Goal: Information Seeking & Learning: Understand process/instructions

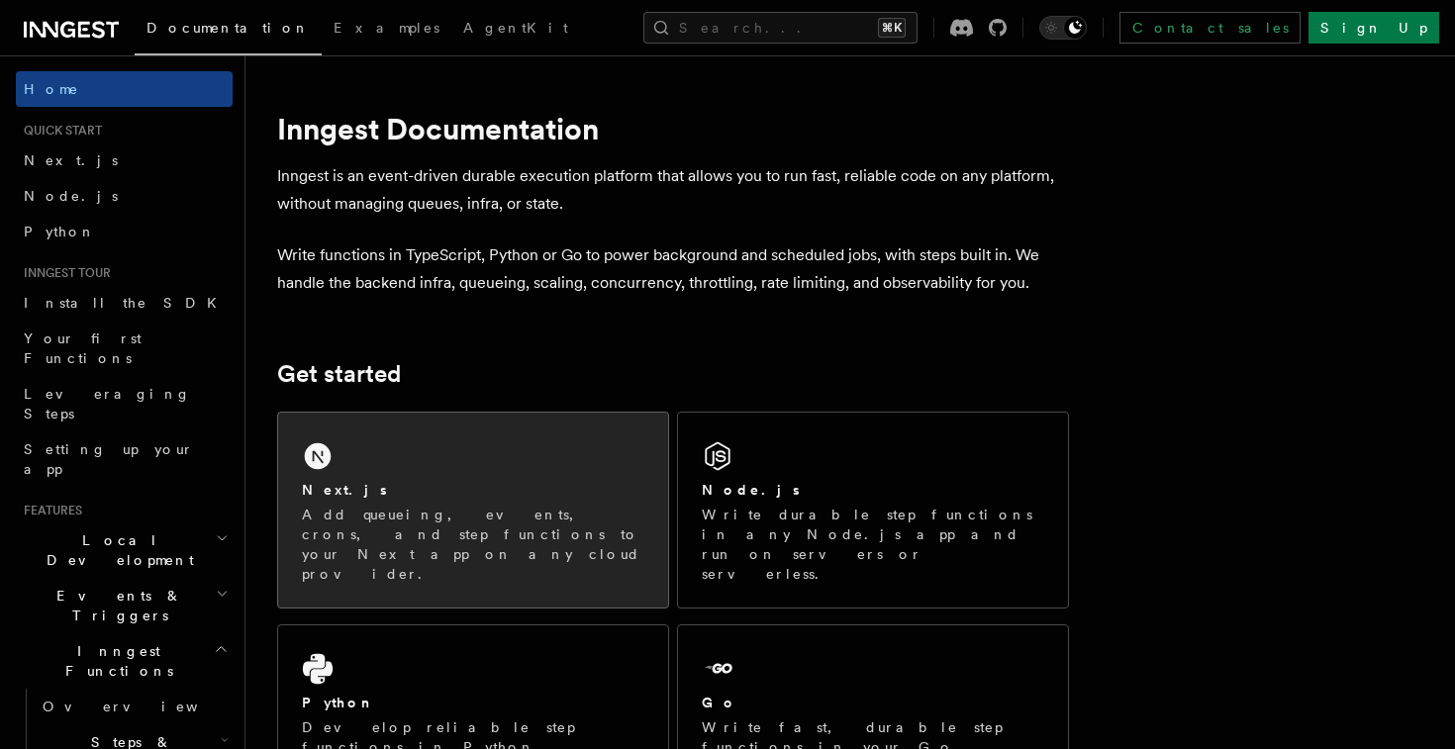
click at [551, 482] on div "Next.js" at bounding box center [473, 490] width 343 height 21
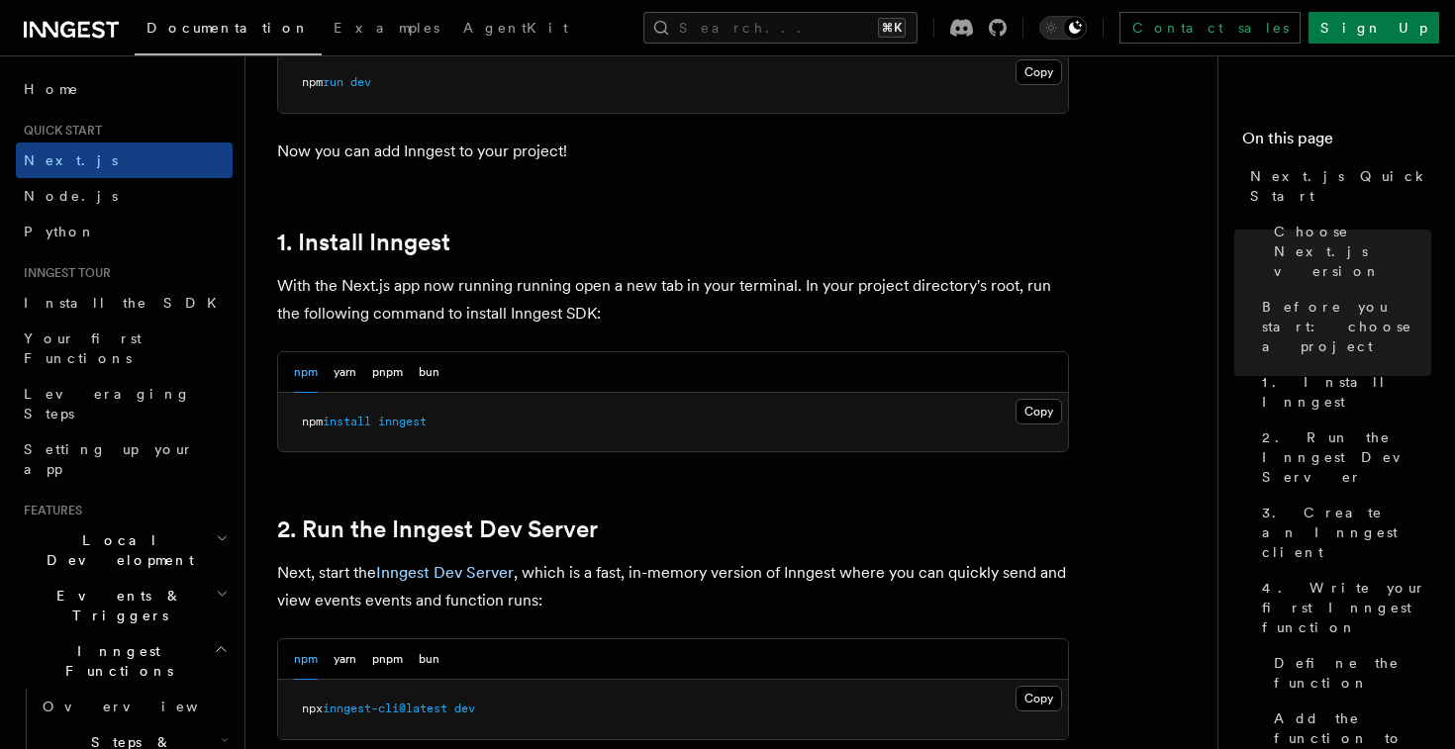
scroll to position [963, 0]
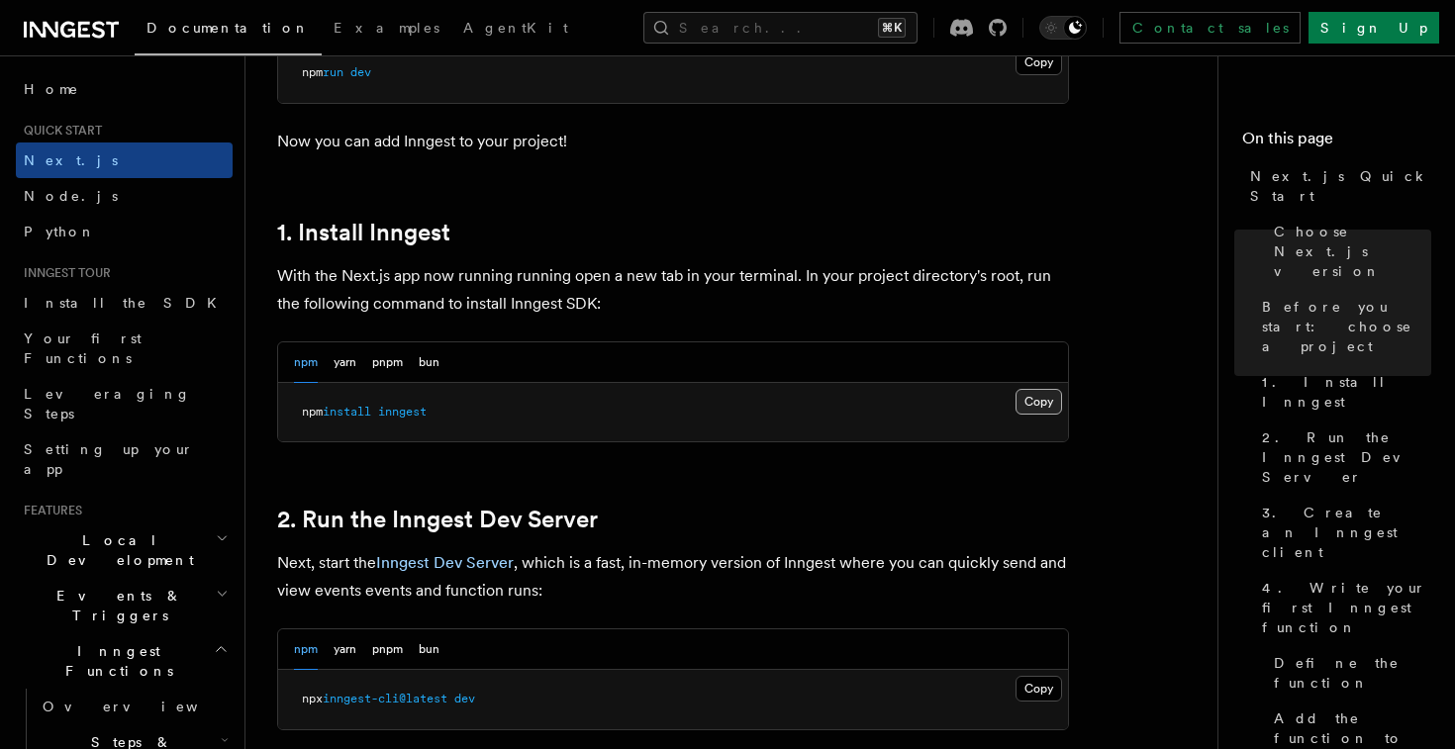
click at [1051, 407] on button "Copy Copied" at bounding box center [1039, 402] width 47 height 26
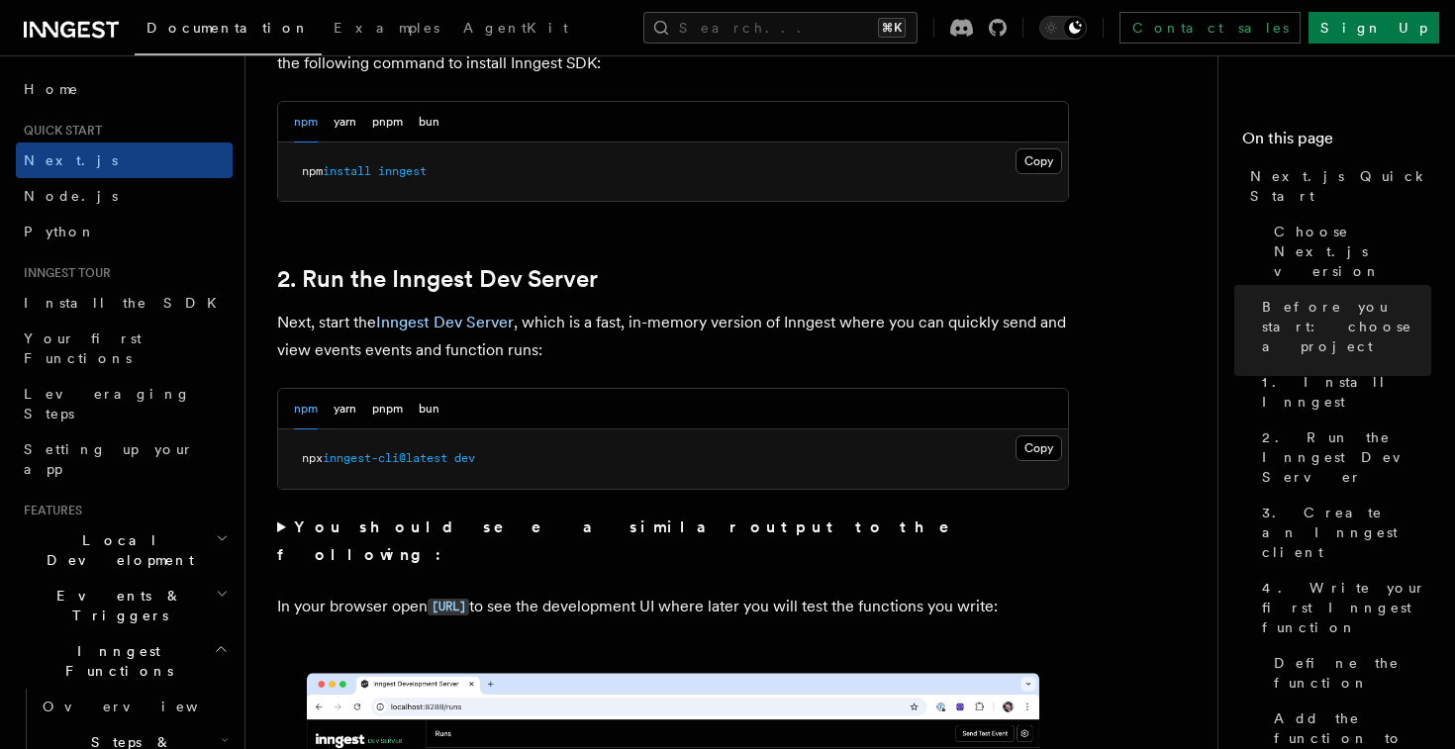
scroll to position [1206, 0]
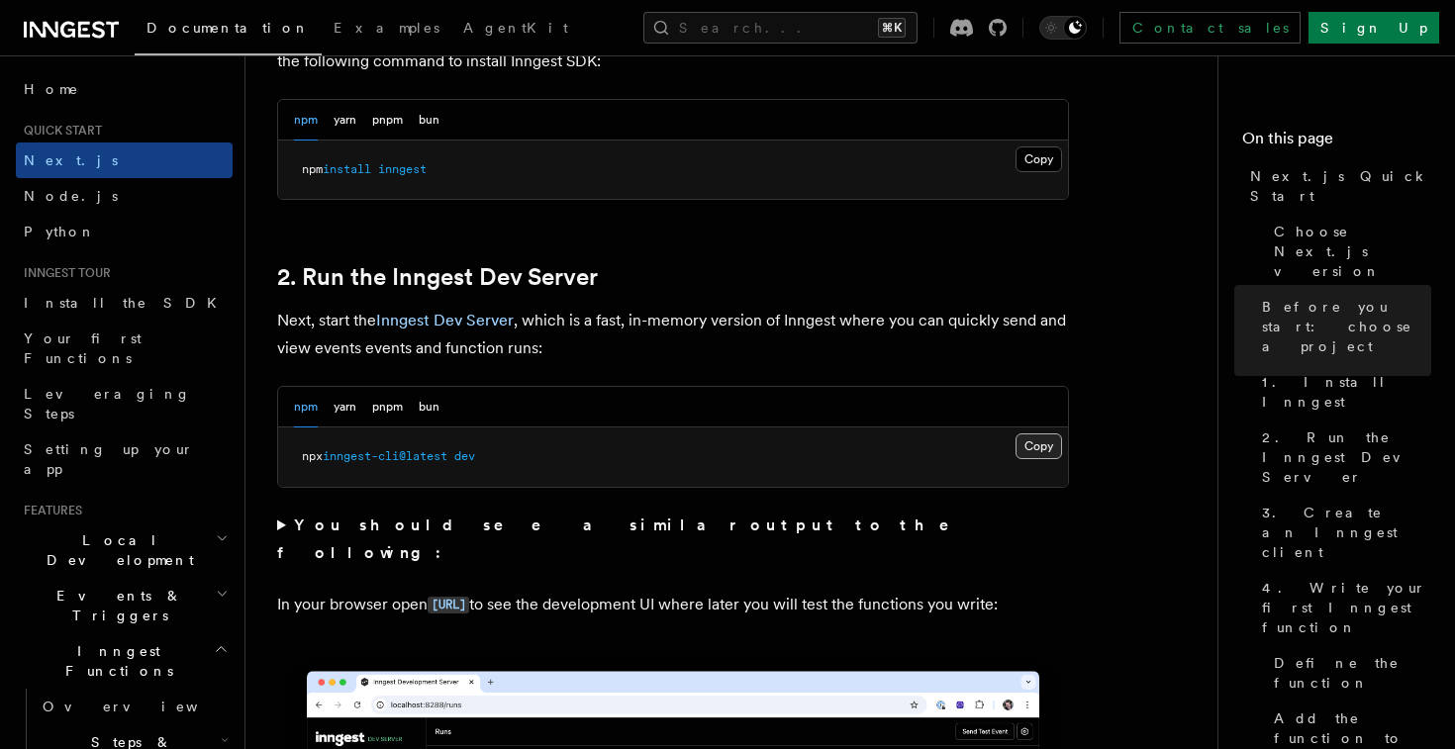
click at [1029, 448] on button "Copy Copied" at bounding box center [1039, 447] width 47 height 26
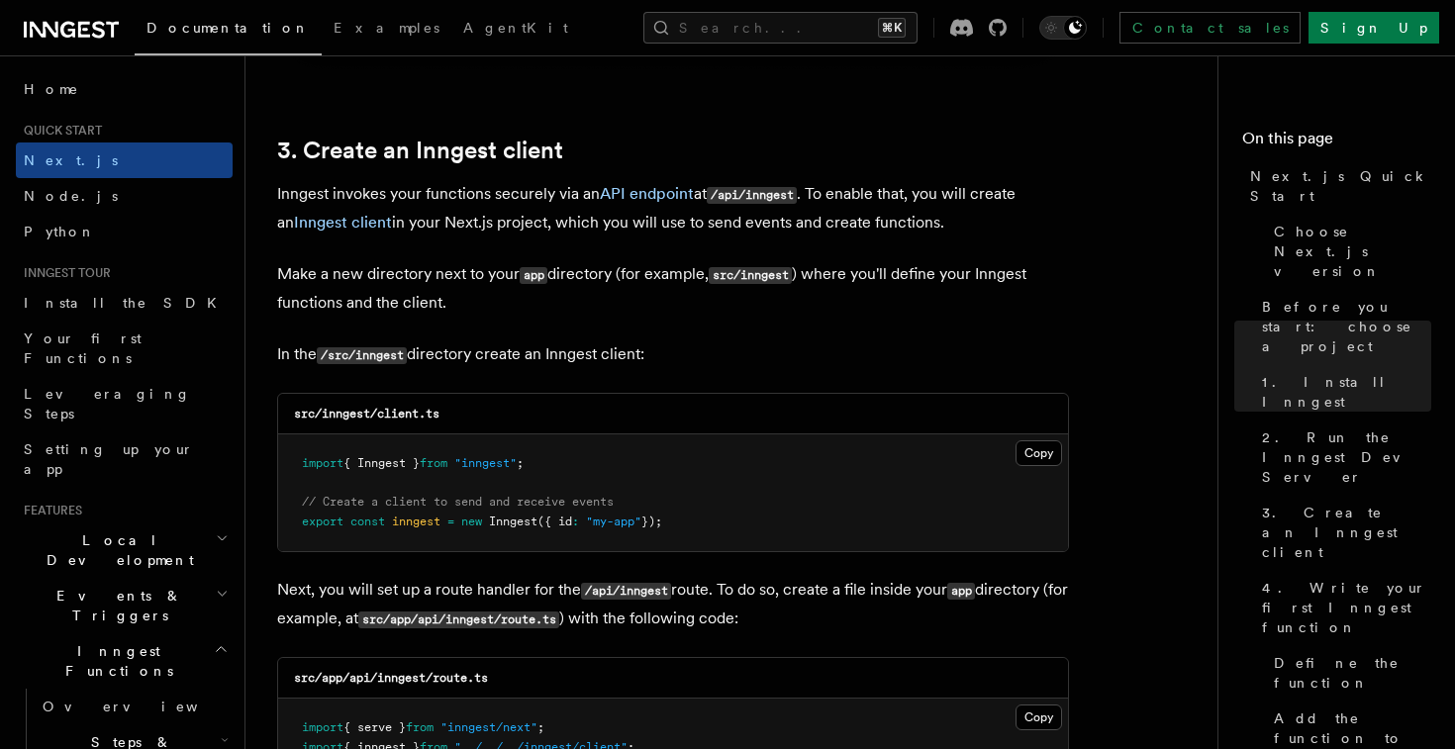
scroll to position [2282, 0]
click at [1040, 455] on button "Copy Copied" at bounding box center [1039, 453] width 47 height 26
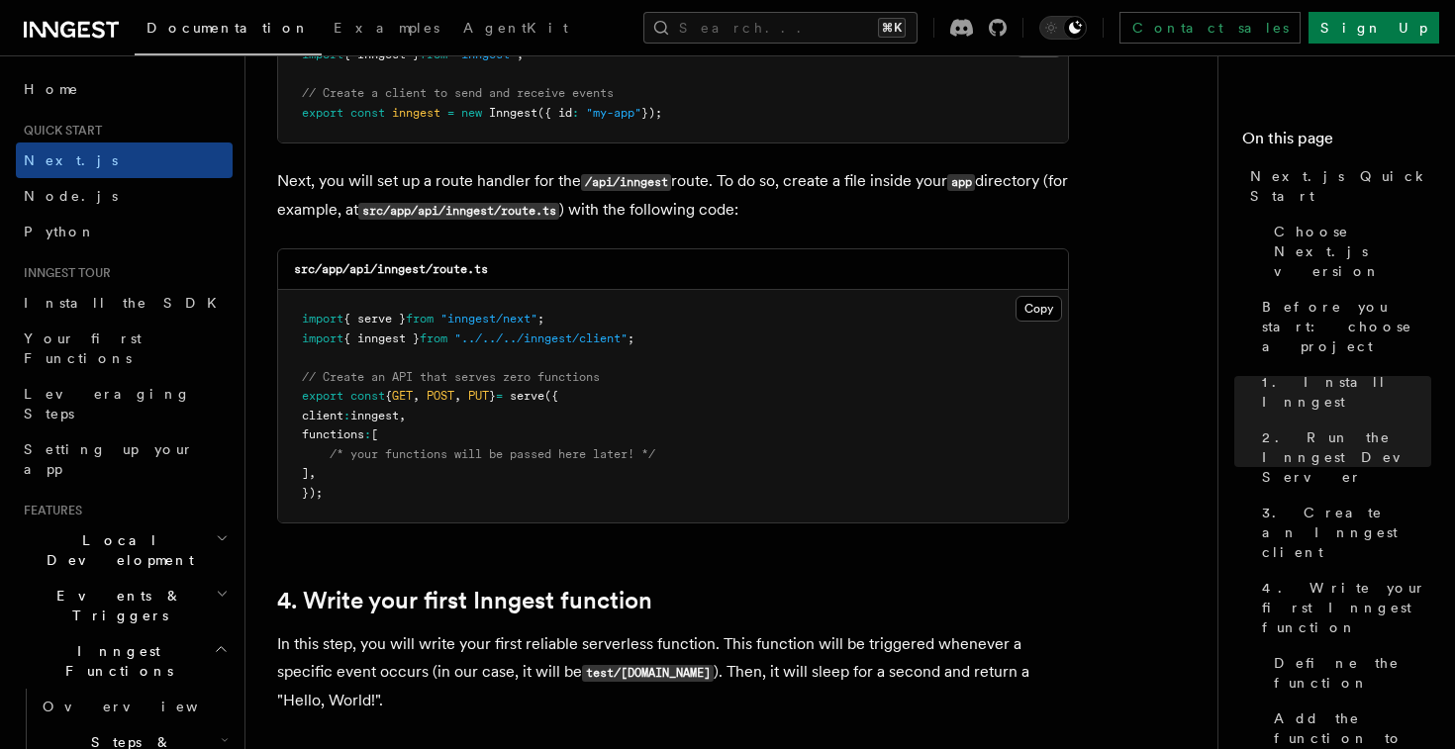
scroll to position [2694, 0]
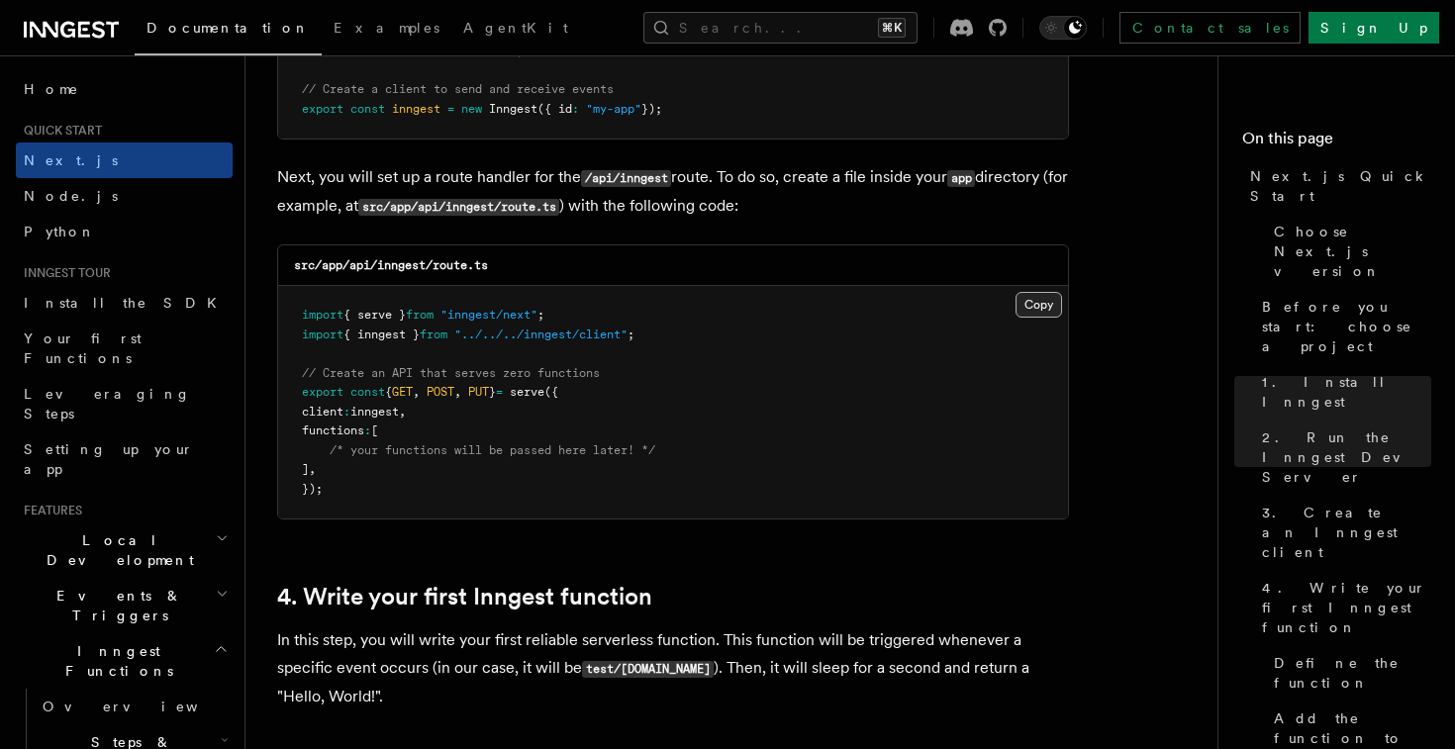
click at [1040, 305] on button "Copy Copied" at bounding box center [1039, 305] width 47 height 26
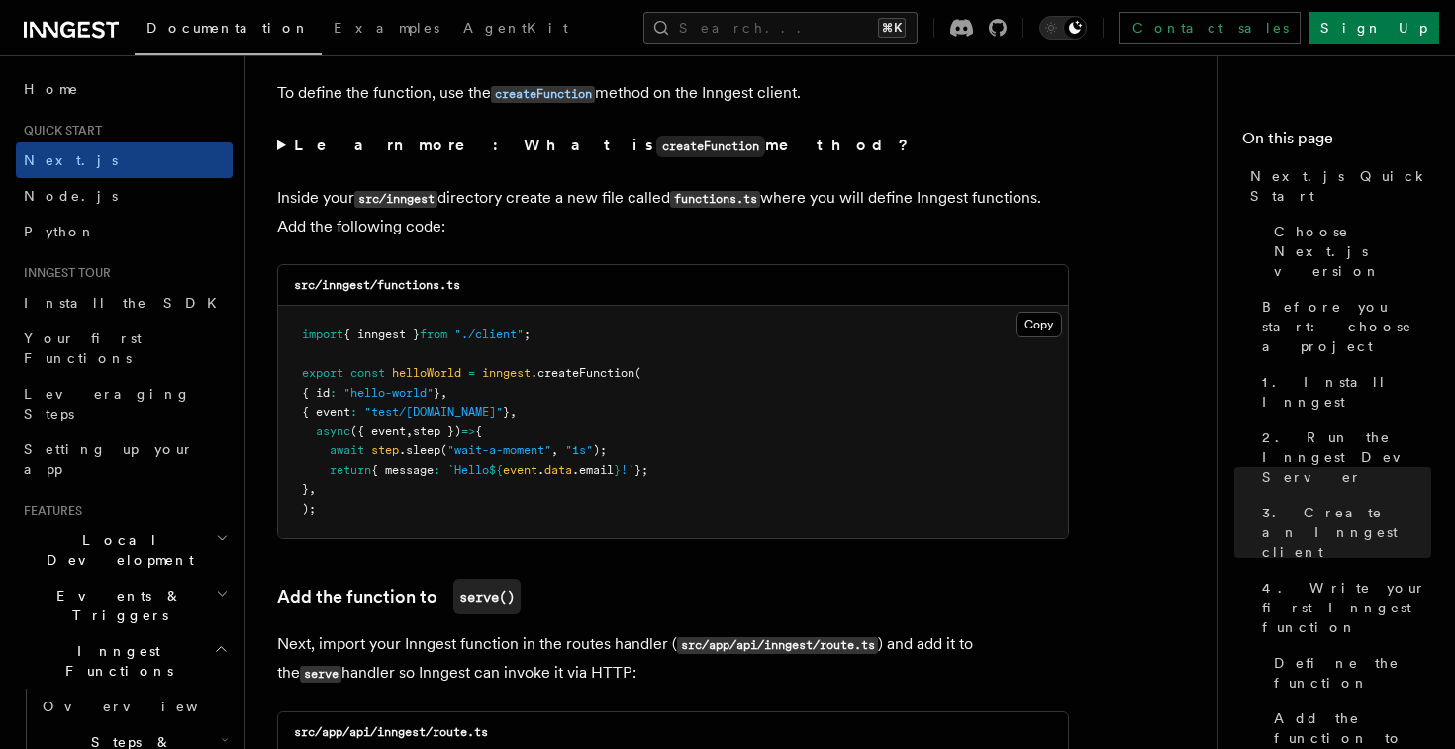
scroll to position [3413, 0]
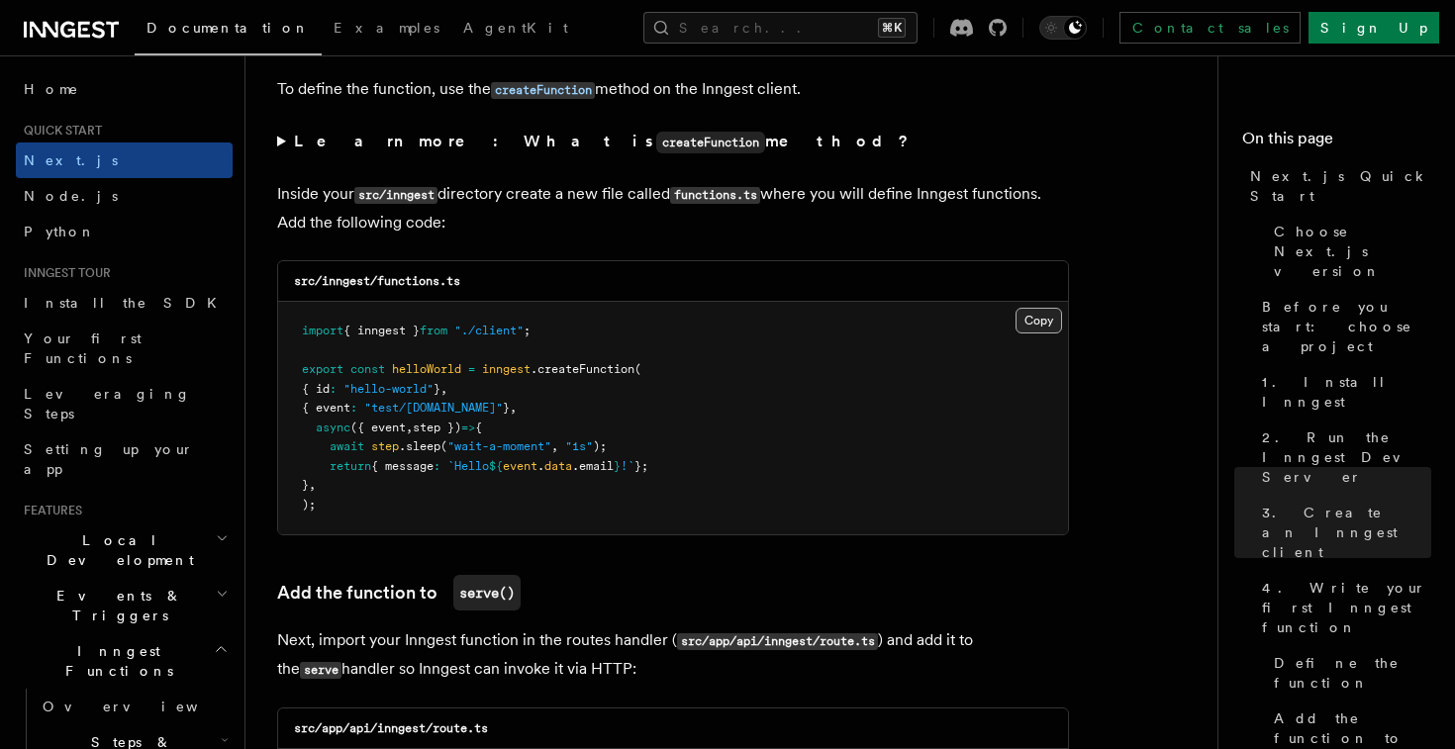
click at [1040, 330] on button "Copy Copied" at bounding box center [1039, 321] width 47 height 26
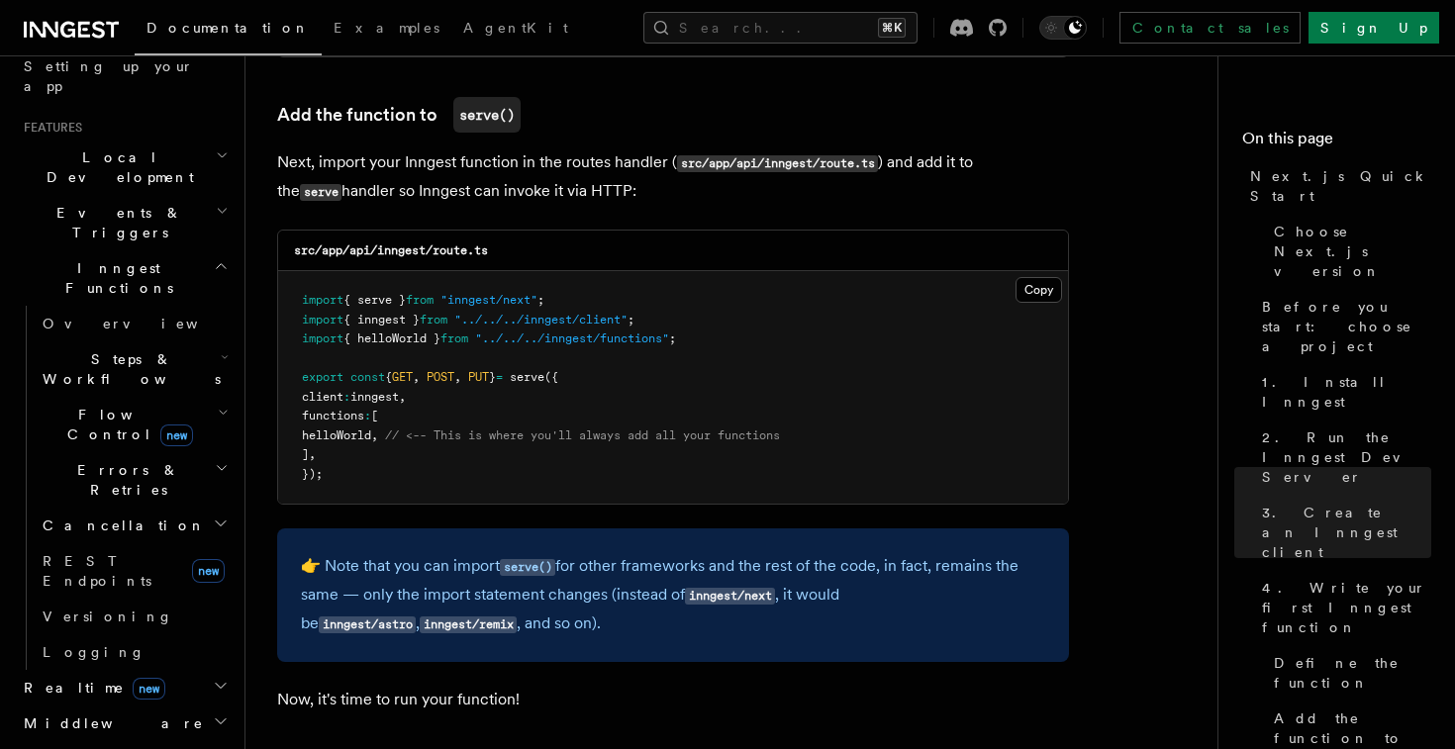
scroll to position [388, 0]
click at [218, 673] on icon "button" at bounding box center [221, 681] width 16 height 16
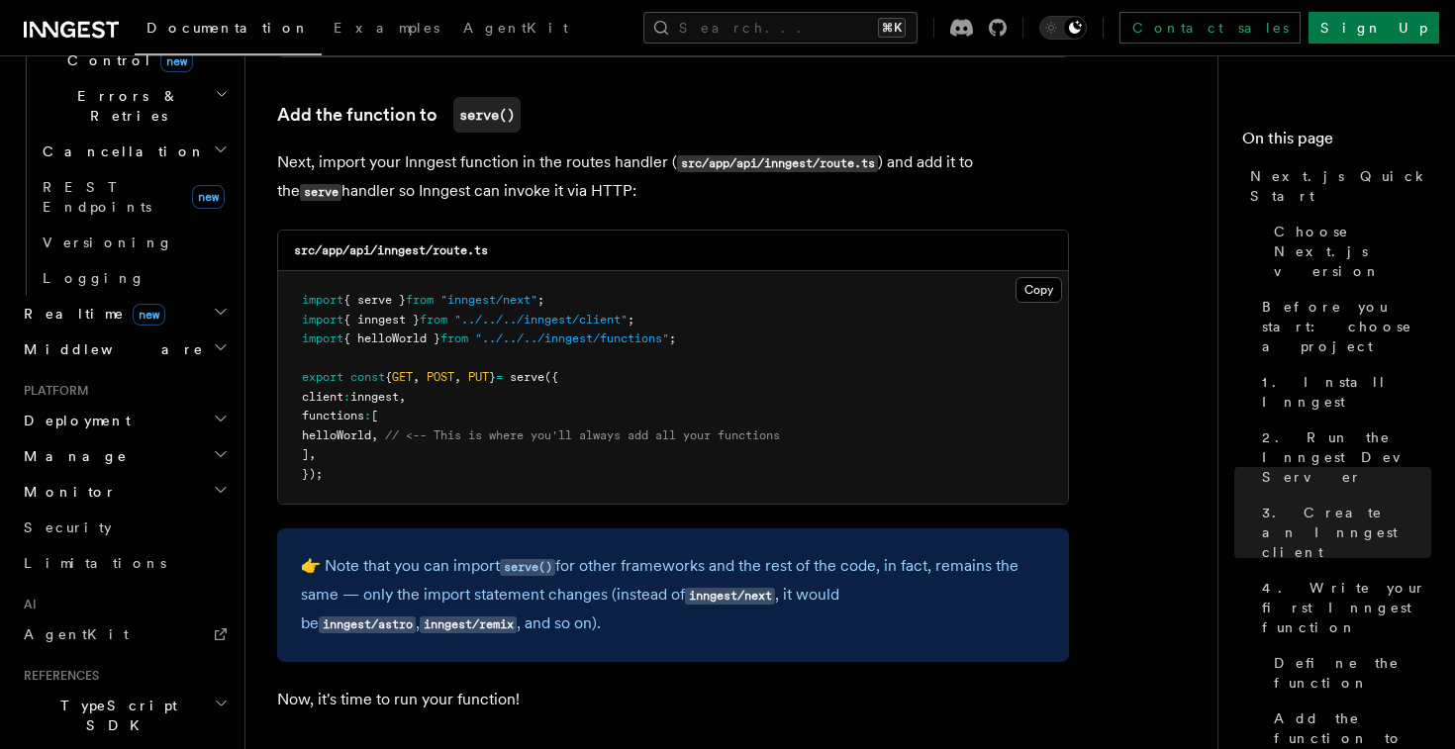
scroll to position [758, 0]
click at [86, 616] on link "AgentKit" at bounding box center [124, 634] width 217 height 36
